Goal: Task Accomplishment & Management: Use online tool/utility

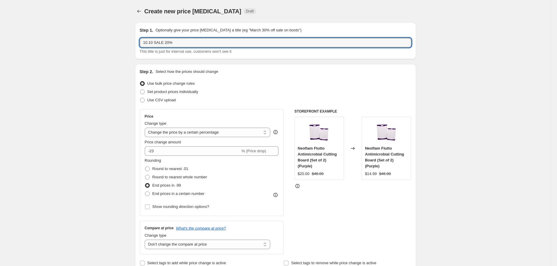
select select "percentage"
select select "no_change"
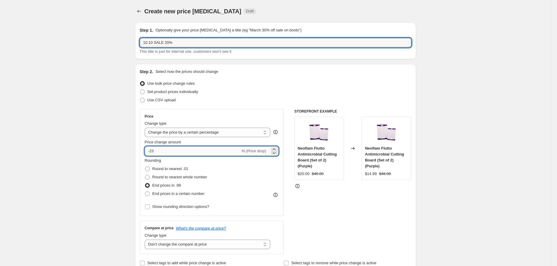
click at [171, 152] on input "-23" at bounding box center [193, 150] width 96 height 9
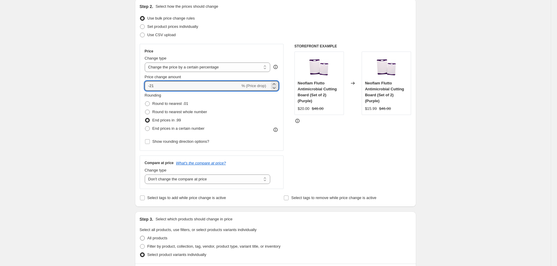
scroll to position [66, 0]
type input "-21"
click at [161, 105] on span "Round to nearest .01" at bounding box center [170, 103] width 36 height 4
click at [145, 101] on input "Round to nearest .01" at bounding box center [145, 101] width 0 height 0
radio input "true"
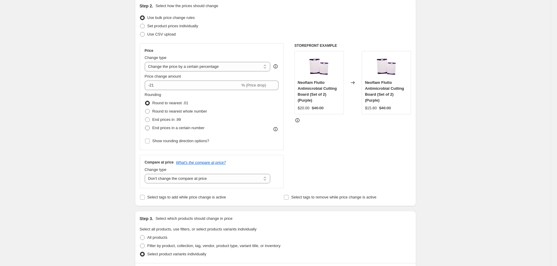
click at [193, 128] on span "End prices in a certain number" at bounding box center [178, 127] width 52 height 4
click at [145, 126] on input "End prices in a certain number" at bounding box center [145, 125] width 0 height 0
radio input "true"
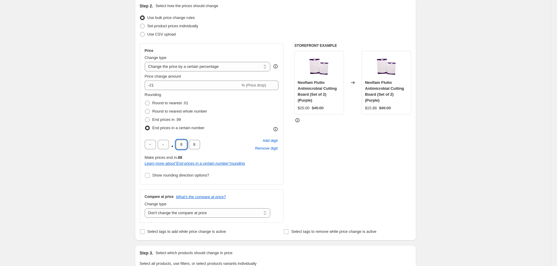
click at [184, 144] on input "8" at bounding box center [181, 144] width 11 height 9
type input "1"
drag, startPoint x: 198, startPoint y: 142, endPoint x: 191, endPoint y: 144, distance: 7.1
click at [191, 144] on input "8" at bounding box center [194, 144] width 11 height 9
type input "0"
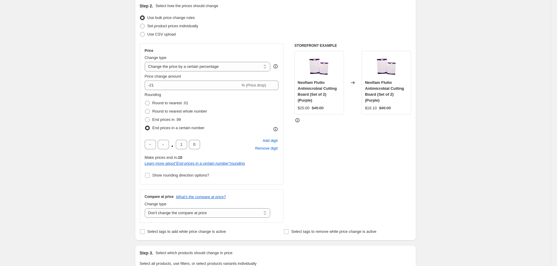
click at [117, 170] on div "Create new price [MEDICAL_DATA]. This page is ready Create new price [MEDICAL_D…" at bounding box center [275, 257] width 551 height 646
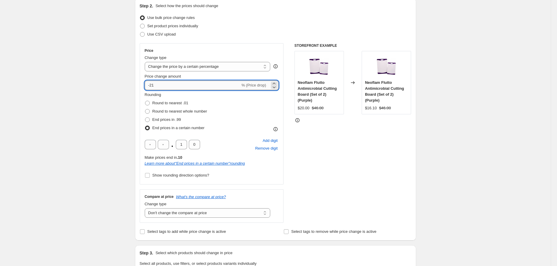
click at [169, 86] on input "-21" at bounding box center [193, 85] width 96 height 9
type input "-20"
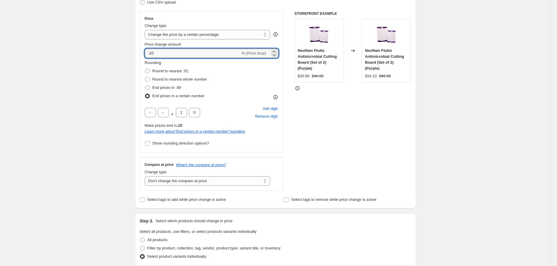
scroll to position [99, 0]
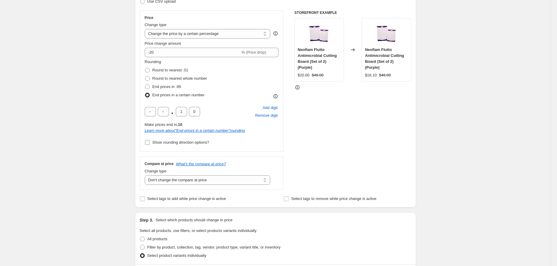
click at [187, 141] on span "Show rounding direction options?" at bounding box center [180, 142] width 57 height 4
click at [150, 141] on input "Show rounding direction options?" at bounding box center [147, 142] width 5 height 5
checkbox input "true"
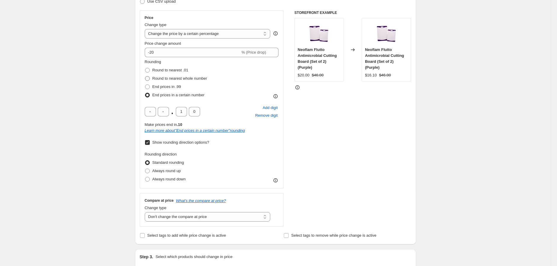
click at [181, 78] on span "Round to nearest whole number" at bounding box center [179, 78] width 55 height 4
click at [145, 76] on input "Round to nearest whole number" at bounding box center [145, 76] width 0 height 0
radio input "true"
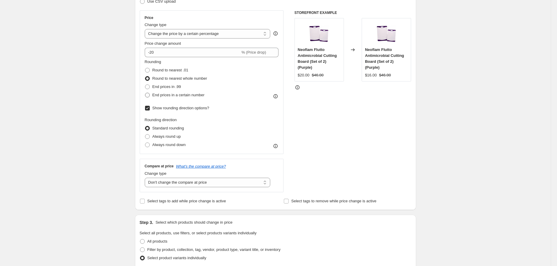
click at [176, 96] on span "End prices in a certain number" at bounding box center [178, 95] width 52 height 4
click at [145, 93] on input "End prices in a certain number" at bounding box center [145, 93] width 0 height 0
radio input "true"
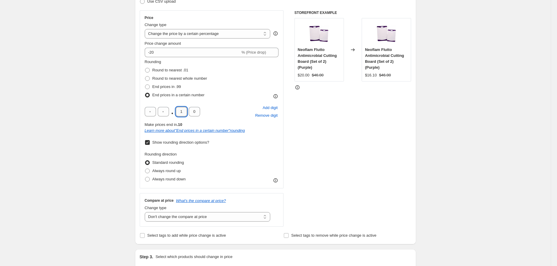
click at [181, 107] on input "1" at bounding box center [181, 111] width 11 height 9
click at [181, 110] on input "4" at bounding box center [181, 111] width 11 height 9
type input "5"
click at [178, 77] on span "Round to nearest whole number" at bounding box center [179, 78] width 55 height 4
click at [145, 76] on input "Round to nearest whole number" at bounding box center [145, 76] width 0 height 0
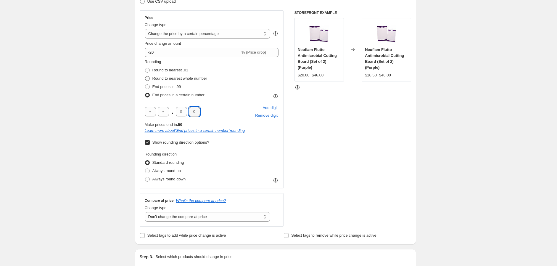
radio input "true"
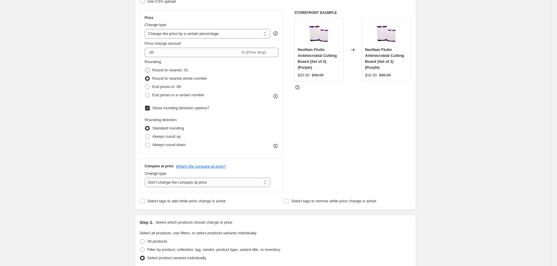
click at [182, 69] on span "Round to nearest .01" at bounding box center [170, 70] width 36 height 4
click at [145, 68] on input "Round to nearest .01" at bounding box center [145, 68] width 0 height 0
radio input "true"
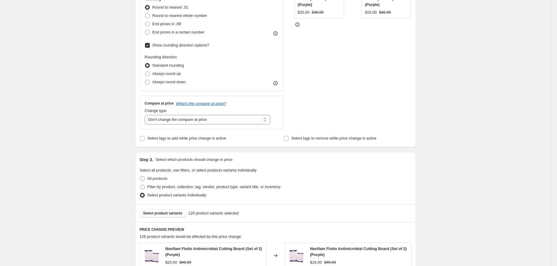
scroll to position [164, 0]
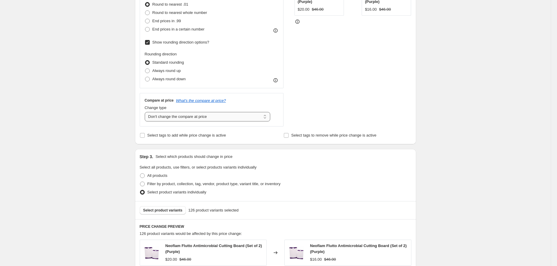
click at [220, 119] on select "Change the compare at price to the current price (sale) Change the compare at p…" at bounding box center [208, 116] width 126 height 9
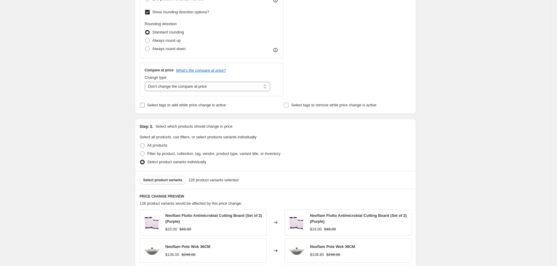
scroll to position [230, 0]
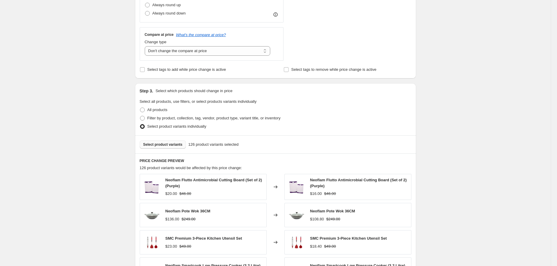
click at [162, 145] on span "Select product variants" at bounding box center [162, 144] width 39 height 5
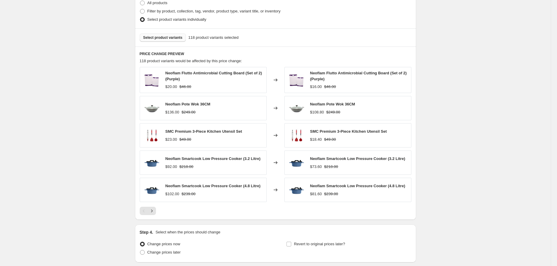
scroll to position [362, 0]
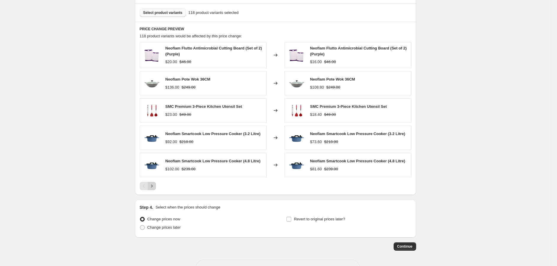
click at [154, 183] on button "Next" at bounding box center [152, 186] width 8 height 8
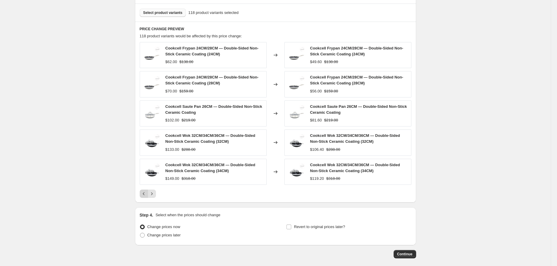
click at [146, 191] on icon "Previous" at bounding box center [144, 194] width 6 height 6
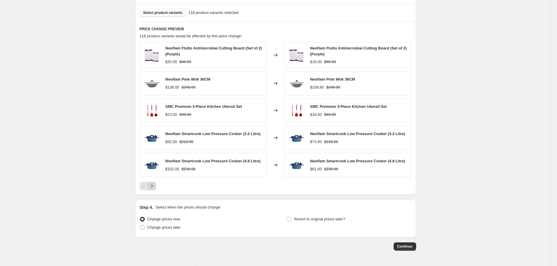
click at [154, 188] on icon "Next" at bounding box center [152, 186] width 6 height 6
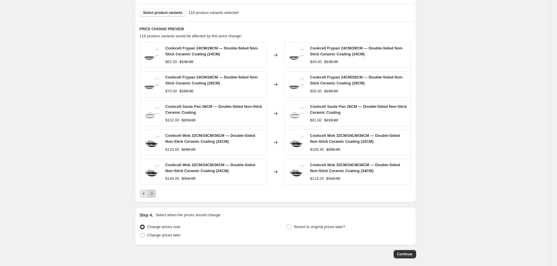
click at [154, 188] on div "Cookcell Frypan 24CM/28CM — Double-Sided Non-Stick Ceramic Coating (24CM) $62.0…" at bounding box center [276, 120] width 272 height 156
click at [155, 194] on icon "Next" at bounding box center [152, 194] width 6 height 6
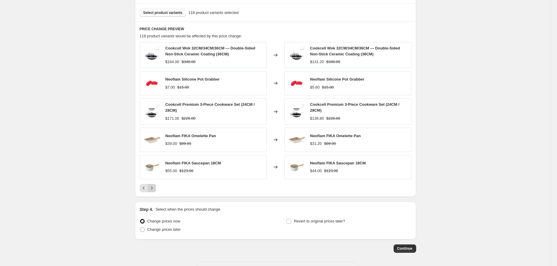
click at [155, 194] on div "PRICE CHANGE PREVIEW 118 product variants would be affected by this price chang…" at bounding box center [275, 109] width 281 height 175
click at [155, 191] on icon "Next" at bounding box center [152, 188] width 6 height 6
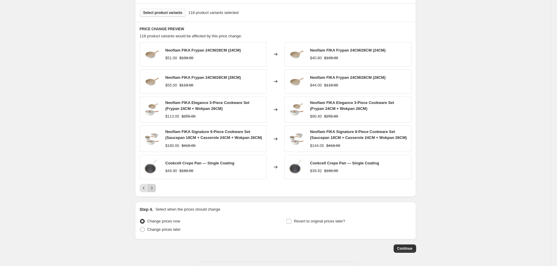
click at [155, 191] on icon "Next" at bounding box center [152, 188] width 6 height 6
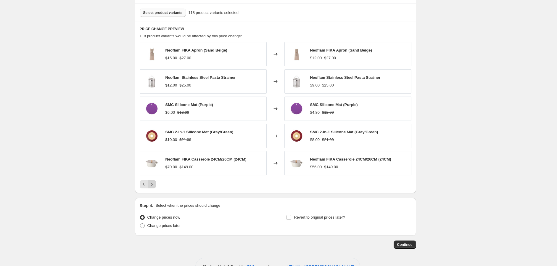
click at [154, 184] on icon "Next" at bounding box center [152, 184] width 6 height 6
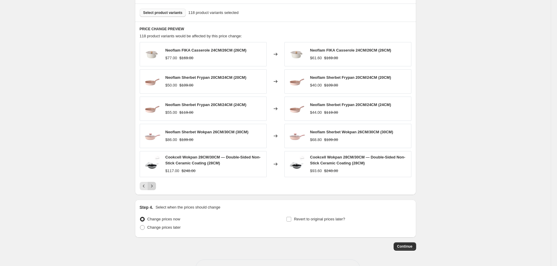
click at [154, 184] on icon "Next" at bounding box center [152, 186] width 6 height 6
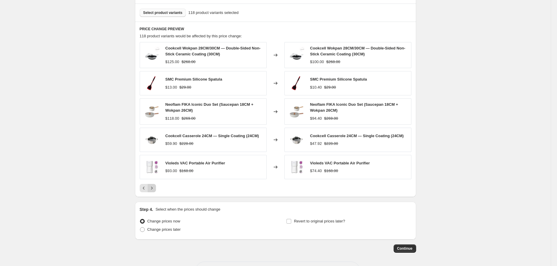
click at [154, 187] on icon "Next" at bounding box center [152, 188] width 6 height 6
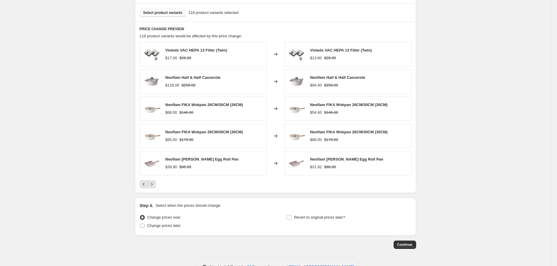
scroll to position [381, 0]
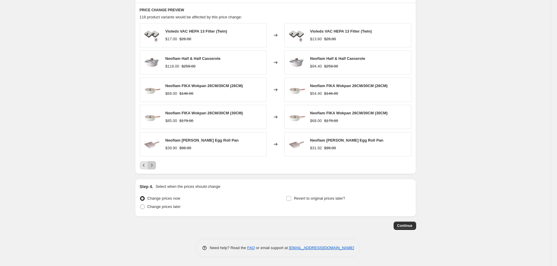
click at [155, 167] on icon "Next" at bounding box center [152, 165] width 6 height 6
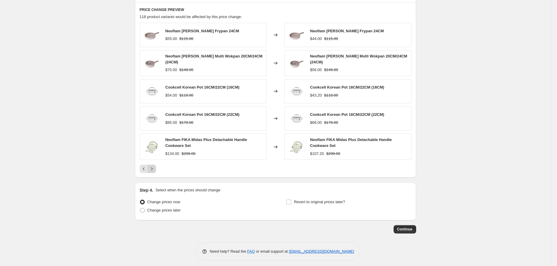
click at [152, 168] on icon "Next" at bounding box center [152, 169] width 6 height 6
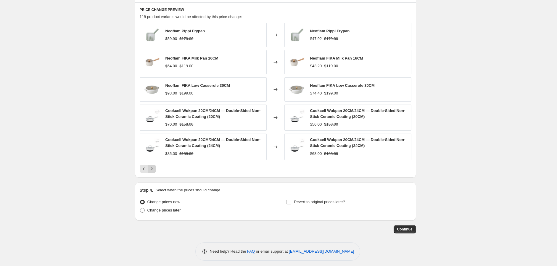
click at [152, 168] on icon "Next" at bounding box center [152, 169] width 6 height 6
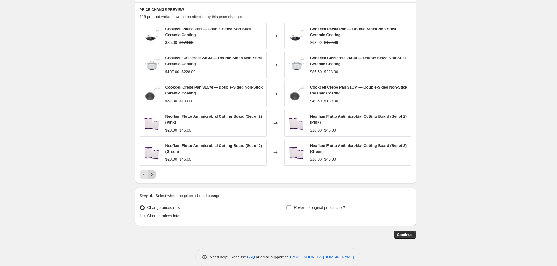
click at [153, 173] on icon "Next" at bounding box center [152, 174] width 6 height 6
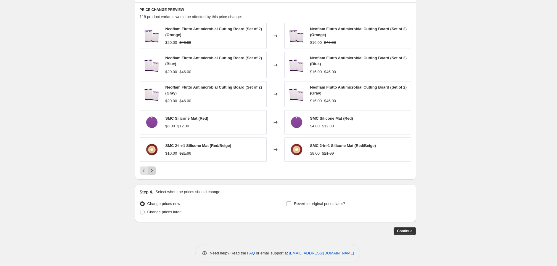
click at [153, 173] on icon "Next" at bounding box center [152, 171] width 6 height 6
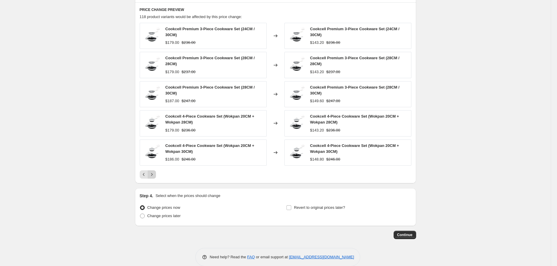
click at [153, 173] on icon "Next" at bounding box center [152, 174] width 6 height 6
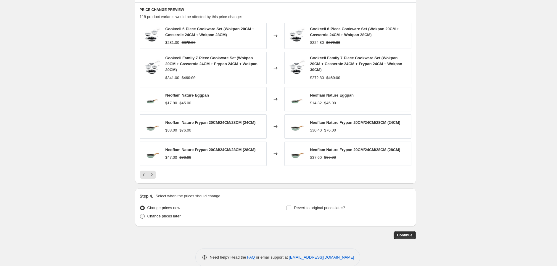
click at [169, 214] on span "Change prices later" at bounding box center [163, 216] width 33 height 4
click at [140, 214] on input "Change prices later" at bounding box center [140, 214] width 0 height 0
radio input "true"
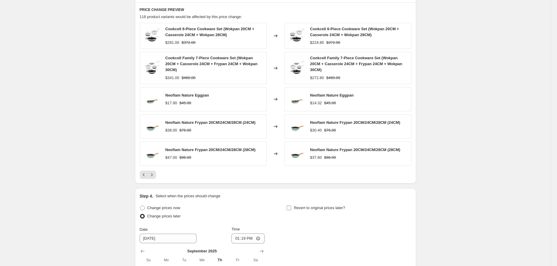
click at [303, 205] on span "Revert to original prices later?" at bounding box center [319, 207] width 51 height 4
click at [291, 205] on input "Revert to original prices later?" at bounding box center [288, 207] width 5 height 5
checkbox input "true"
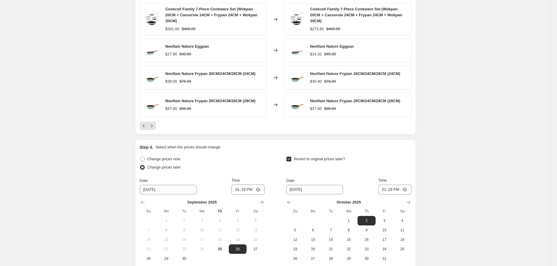
scroll to position [486, 0]
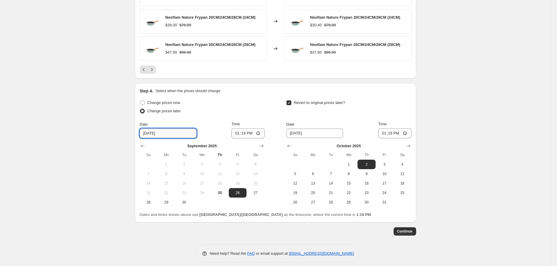
click at [152, 128] on input "[DATE]" at bounding box center [168, 132] width 57 height 9
click at [260, 143] on icon "Show next month, October 2025" at bounding box center [262, 146] width 6 height 6
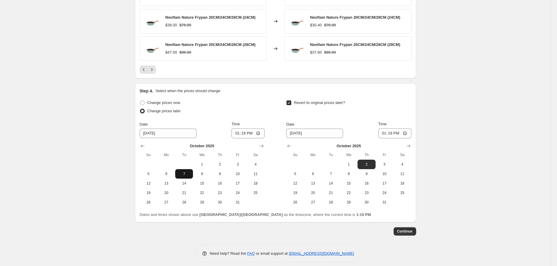
click at [187, 171] on span "7" at bounding box center [184, 173] width 13 height 5
type input "[DATE]"
click at [238, 129] on input "13:19" at bounding box center [247, 133] width 33 height 10
type input "00:05"
click at [294, 130] on input "[DATE]" at bounding box center [314, 132] width 57 height 9
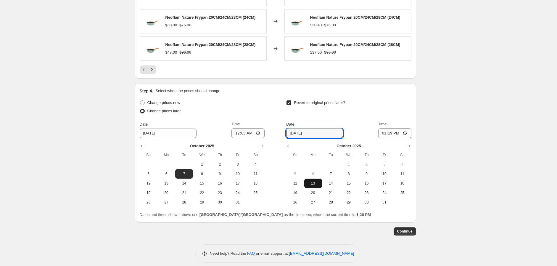
click at [314, 181] on button "13" at bounding box center [313, 182] width 18 height 9
type input "[DATE]"
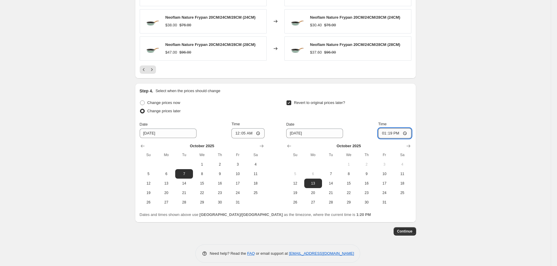
click at [386, 128] on input "13:19" at bounding box center [394, 133] width 33 height 10
type input "23:59"
click at [399, 228] on button "Continue" at bounding box center [405, 231] width 22 height 8
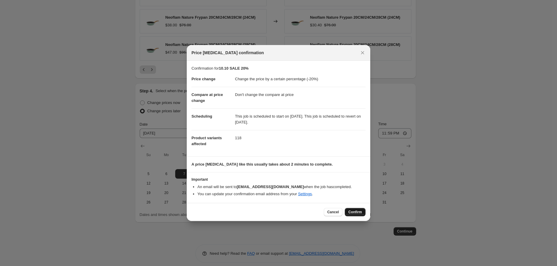
click at [360, 210] on span "Confirm" at bounding box center [355, 212] width 14 height 5
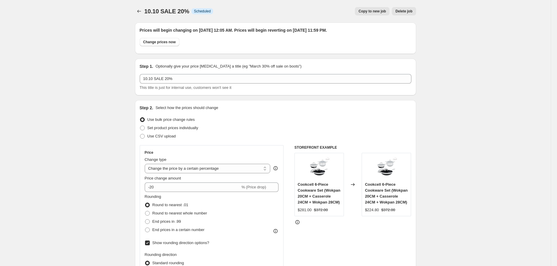
scroll to position [486, 0]
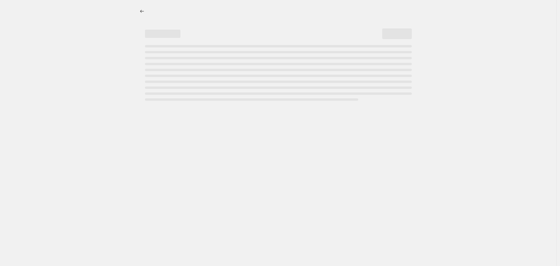
select select "percentage"
select select "no_change"
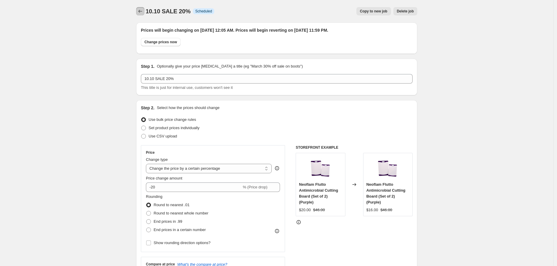
click at [142, 9] on icon "Price change jobs" at bounding box center [140, 11] width 6 height 6
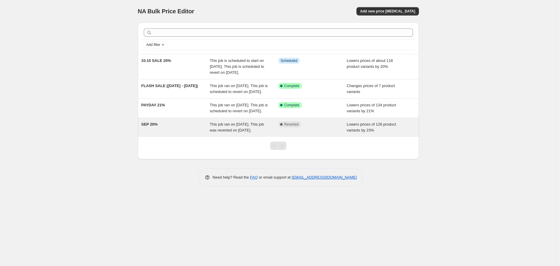
click at [221, 132] on span "This job ran on September 15, 2025. This job was reverted on September 24, 2025." at bounding box center [237, 127] width 54 height 10
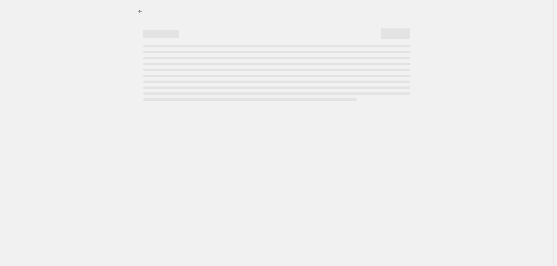
select select "percentage"
select select "no_change"
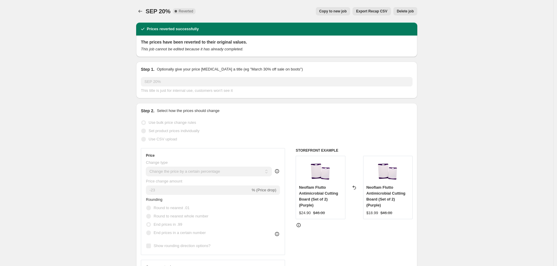
click at [403, 9] on span "Delete job" at bounding box center [405, 11] width 17 height 5
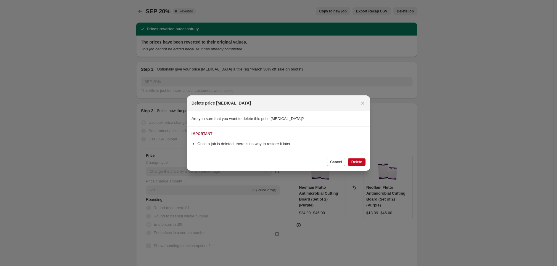
click at [355, 166] on button "Delete" at bounding box center [357, 162] width 18 height 8
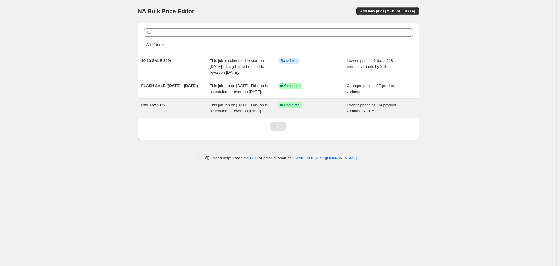
click at [245, 113] on span "This job ran on September 25, 2025. This job is scheduled to revert on October …" at bounding box center [239, 108] width 58 height 10
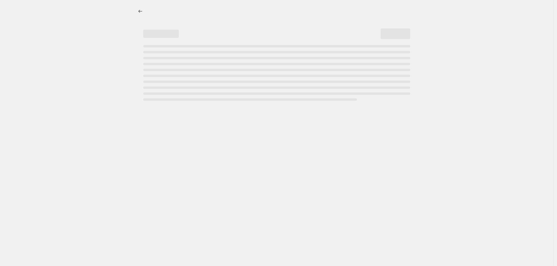
select select "percentage"
select select "no_change"
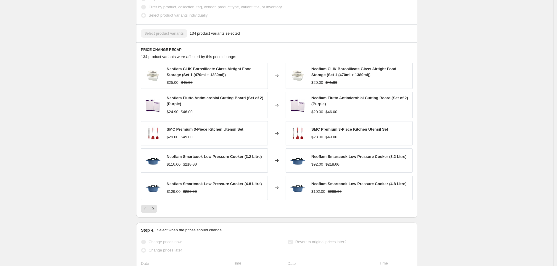
scroll to position [362, 0]
click at [154, 209] on icon "Next" at bounding box center [152, 207] width 1 height 3
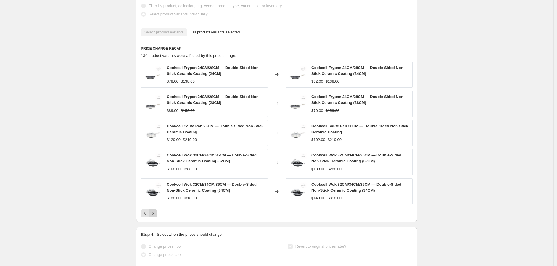
click at [152, 216] on icon "Next" at bounding box center [153, 213] width 6 height 6
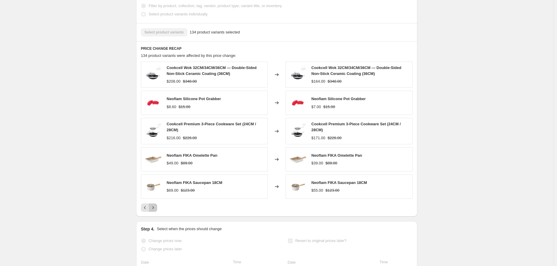
click at [155, 210] on icon "Next" at bounding box center [153, 208] width 6 height 6
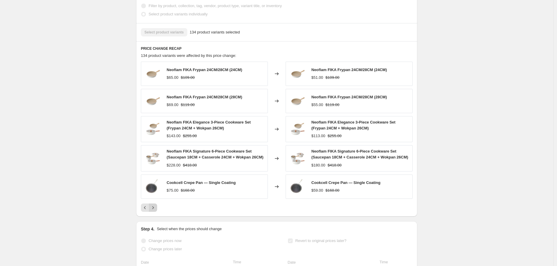
click at [153, 210] on icon "Next" at bounding box center [153, 208] width 6 height 6
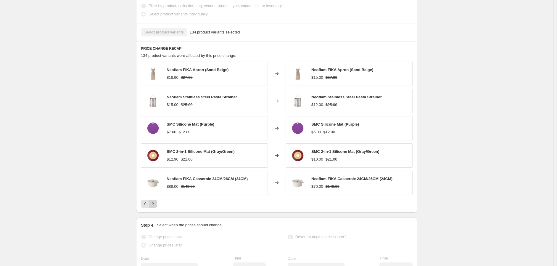
click at [156, 207] on icon "Next" at bounding box center [153, 204] width 6 height 6
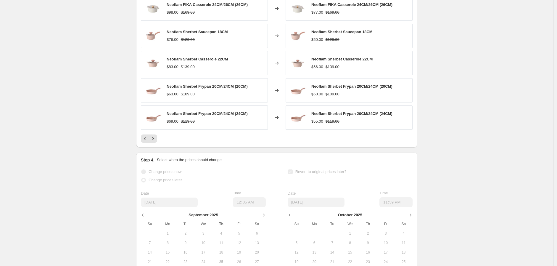
scroll to position [363, 0]
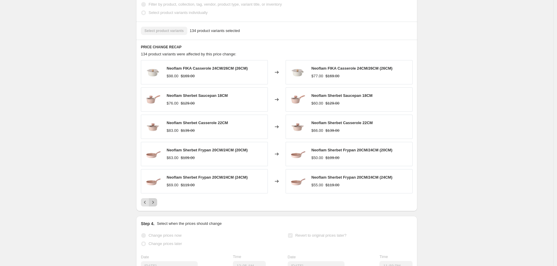
click at [154, 205] on icon "Next" at bounding box center [153, 202] width 6 height 6
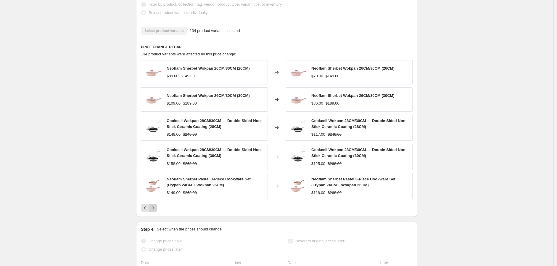
click at [154, 211] on icon "Next" at bounding box center [153, 208] width 6 height 6
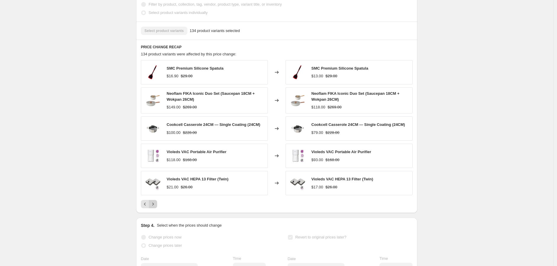
click at [155, 207] on icon "Next" at bounding box center [153, 204] width 6 height 6
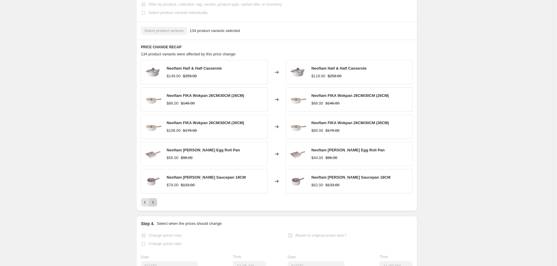
click at [154, 205] on icon "Next" at bounding box center [153, 202] width 6 height 6
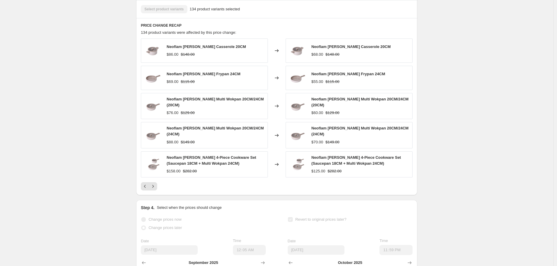
scroll to position [396, 0]
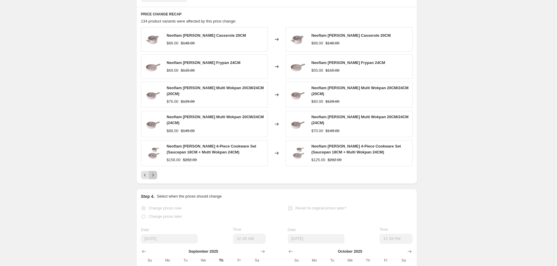
click at [156, 178] on icon "Next" at bounding box center [153, 175] width 6 height 6
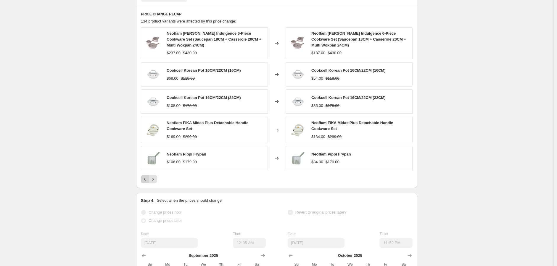
click at [148, 182] on icon "Previous" at bounding box center [145, 179] width 6 height 6
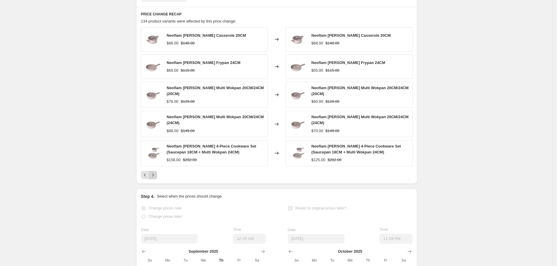
click at [156, 178] on icon "Next" at bounding box center [153, 175] width 6 height 6
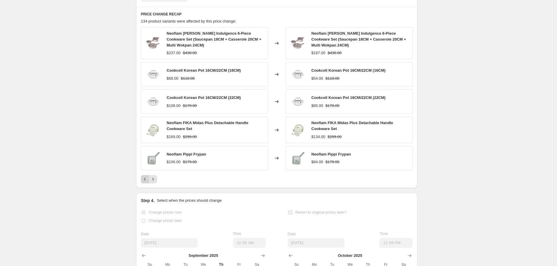
click at [147, 182] on icon "Previous" at bounding box center [145, 179] width 6 height 6
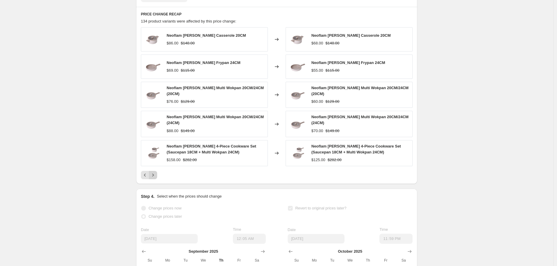
click at [156, 178] on icon "Next" at bounding box center [153, 175] width 6 height 6
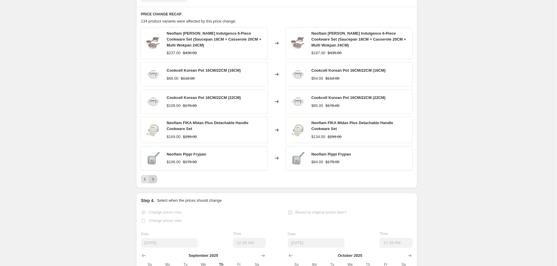
click at [156, 182] on icon "Next" at bounding box center [153, 179] width 6 height 6
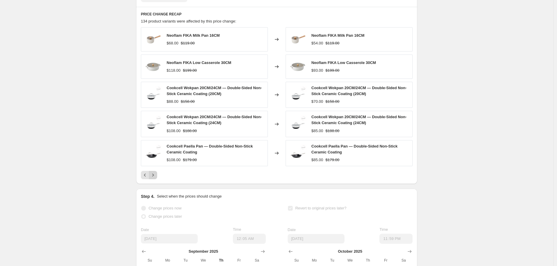
click at [156, 179] on button "Next" at bounding box center [153, 175] width 8 height 8
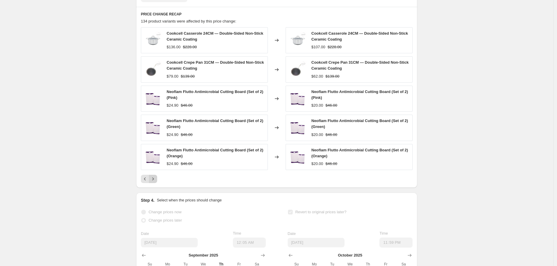
click at [156, 182] on icon "Next" at bounding box center [153, 179] width 6 height 6
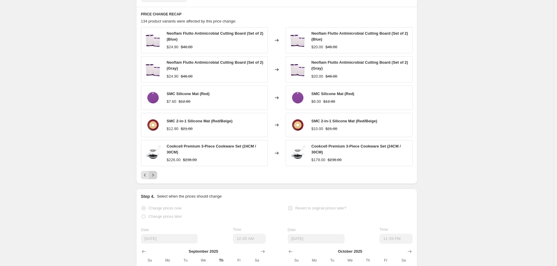
click at [156, 179] on button "Next" at bounding box center [153, 175] width 8 height 8
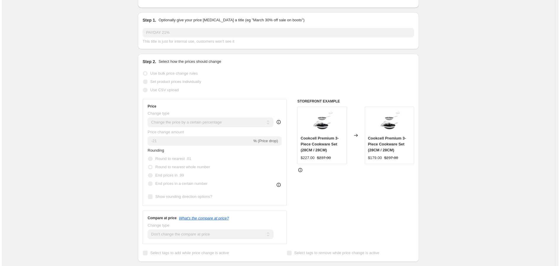
scroll to position [0, 0]
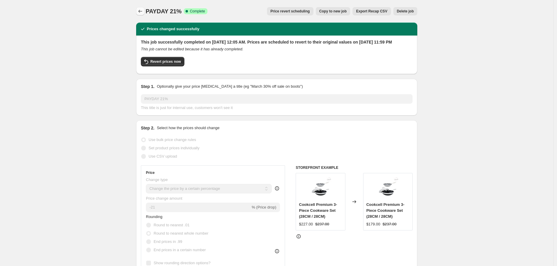
click at [141, 11] on icon "Price change jobs" at bounding box center [140, 11] width 6 height 6
